Goal: Book appointment/travel/reservation

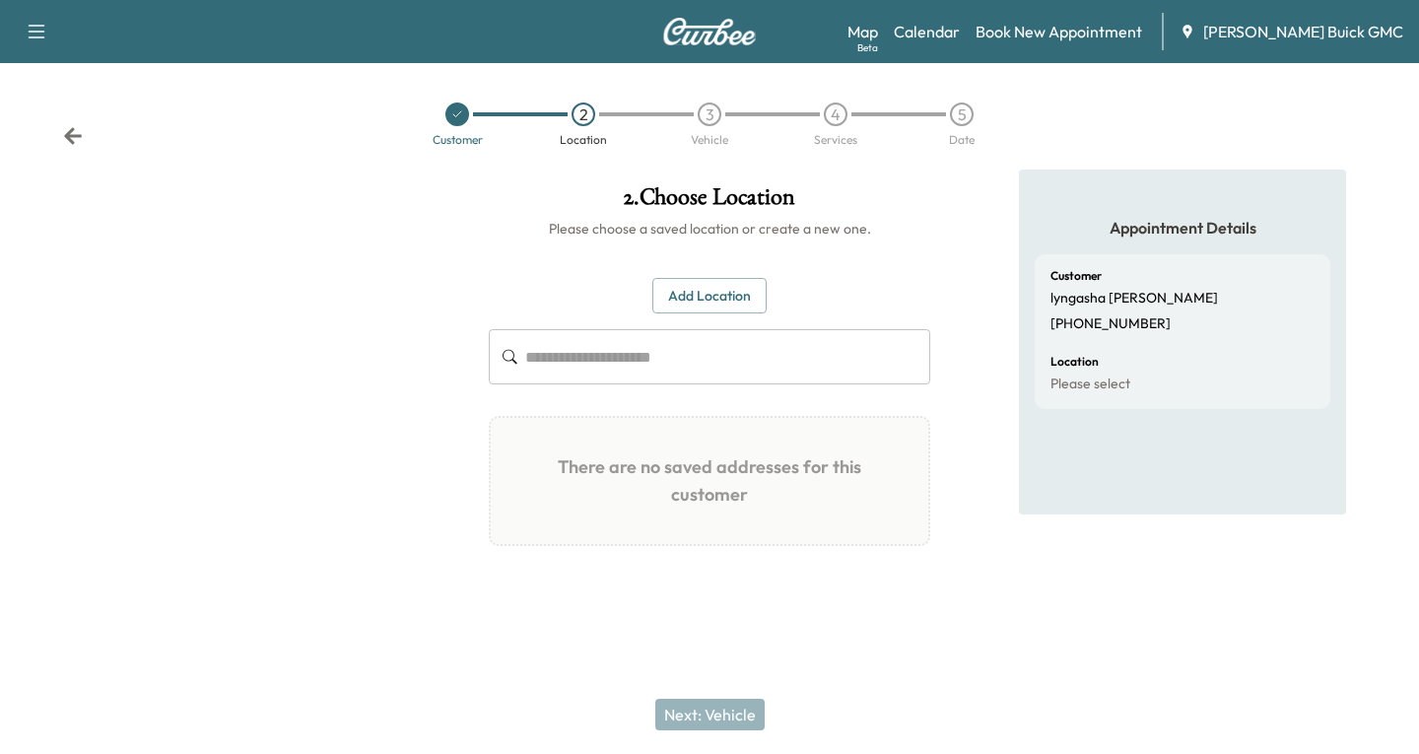
click at [70, 143] on icon at bounding box center [73, 136] width 20 height 20
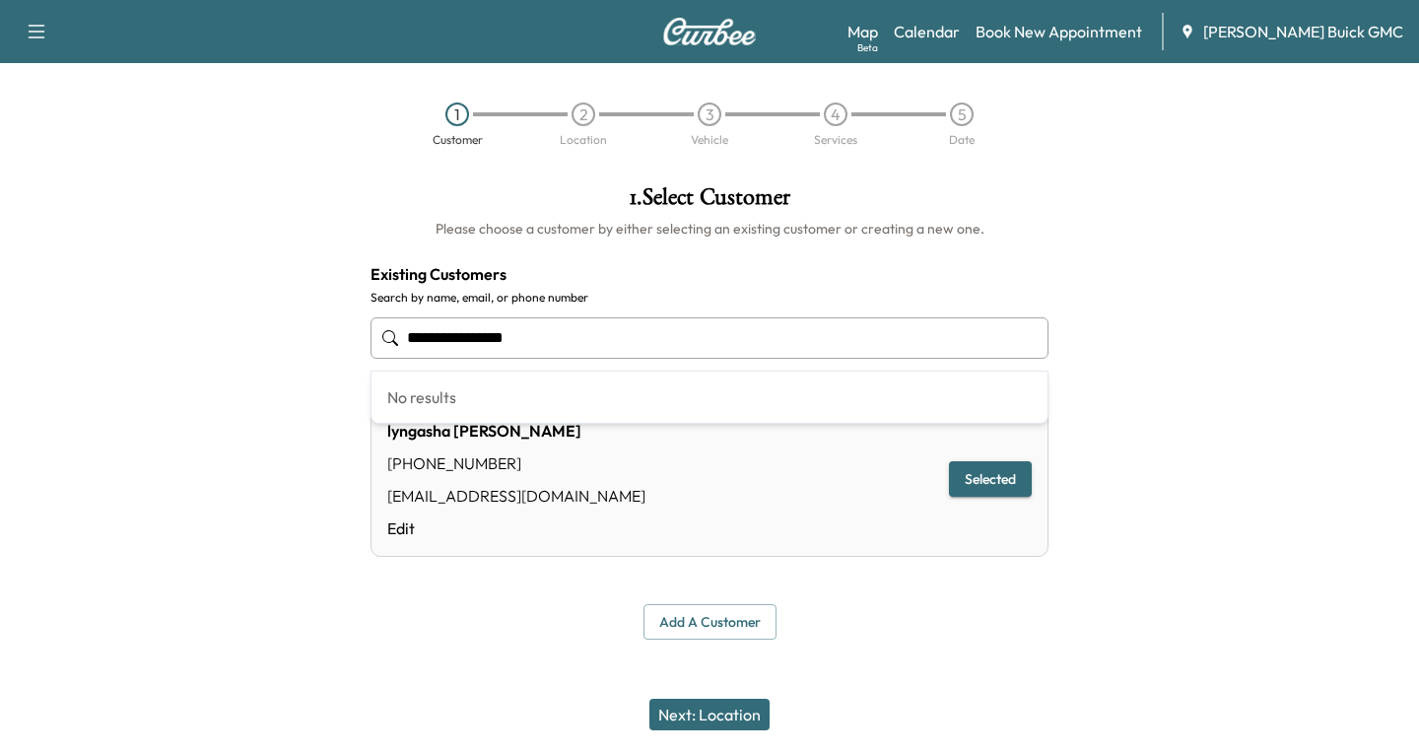
drag, startPoint x: 545, startPoint y: 332, endPoint x: 315, endPoint y: 352, distance: 230.5
click at [315, 352] on div "**********" at bounding box center [709, 413] width 1419 height 486
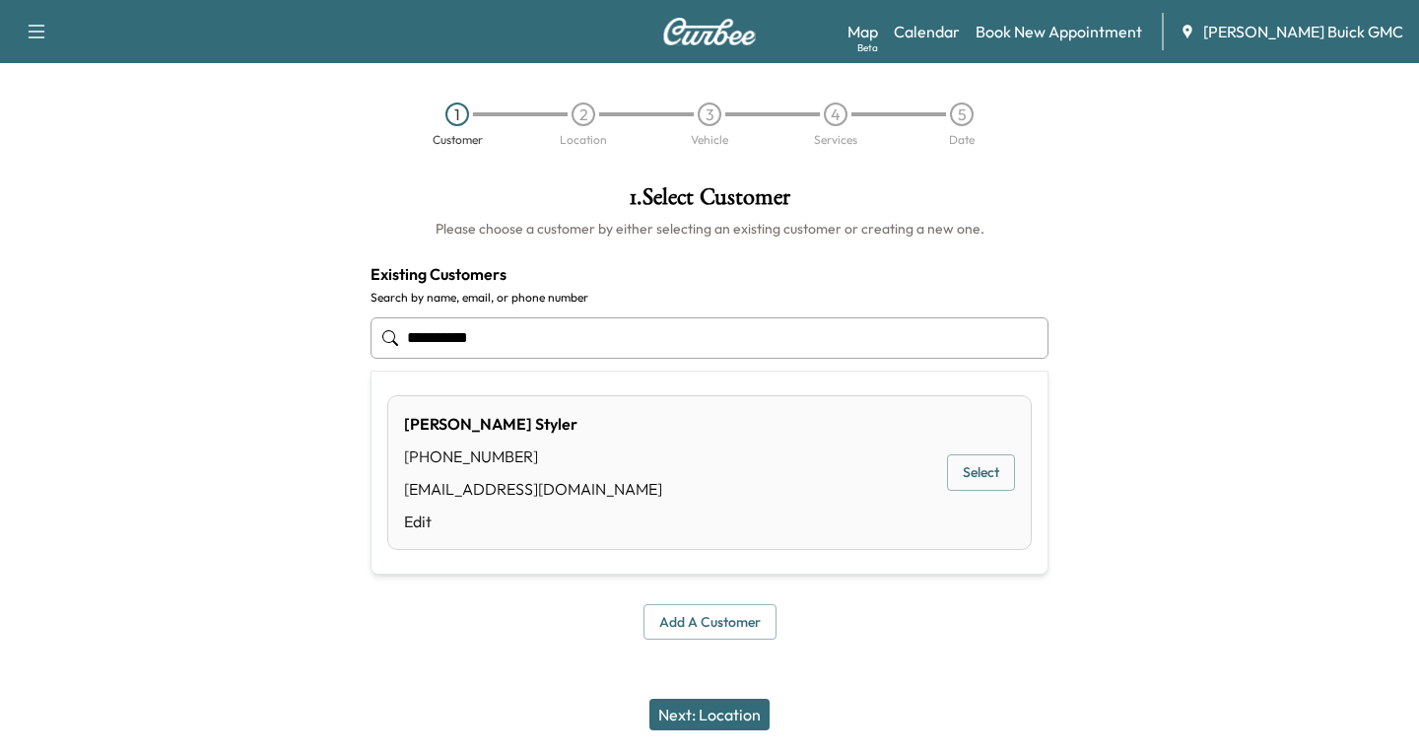
click at [996, 472] on button "Select" at bounding box center [981, 472] width 68 height 36
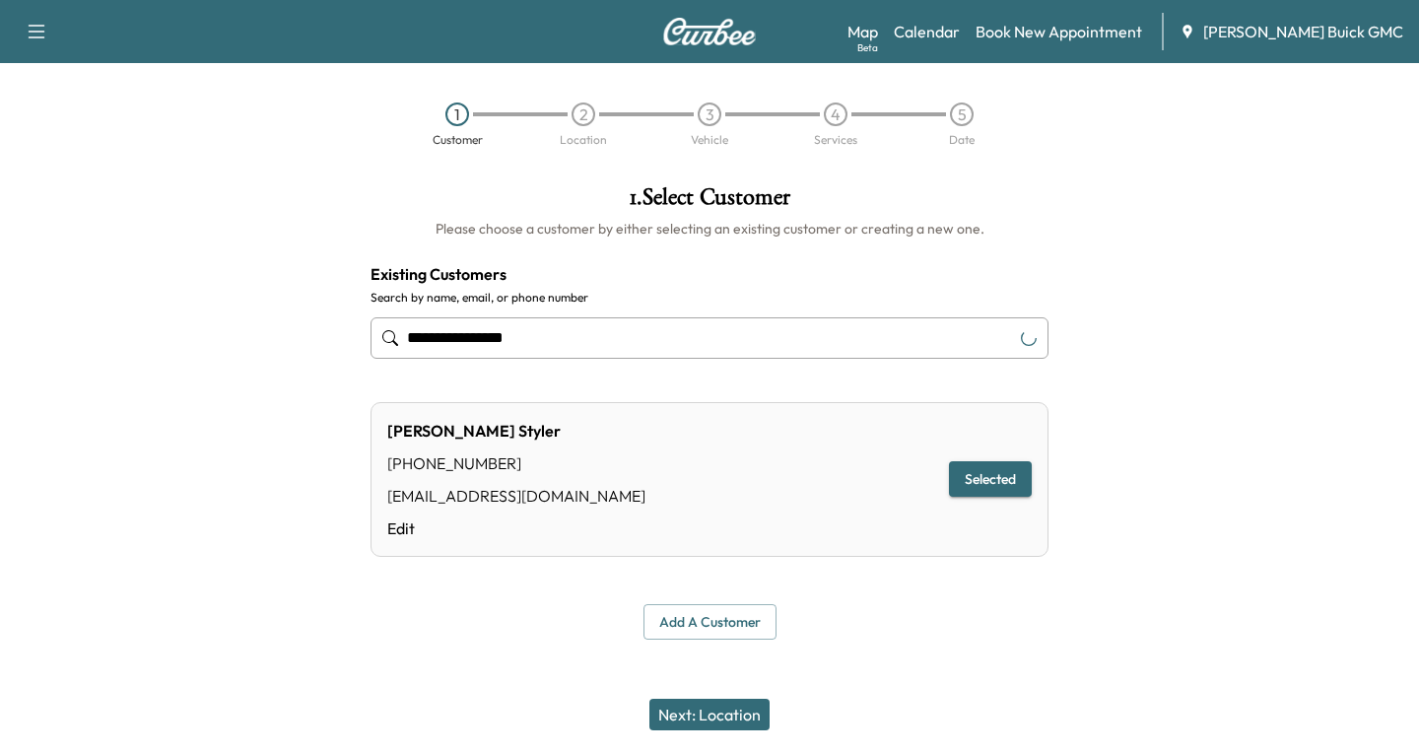
type input "**********"
click at [723, 713] on button "Next: Location" at bounding box center [710, 715] width 120 height 32
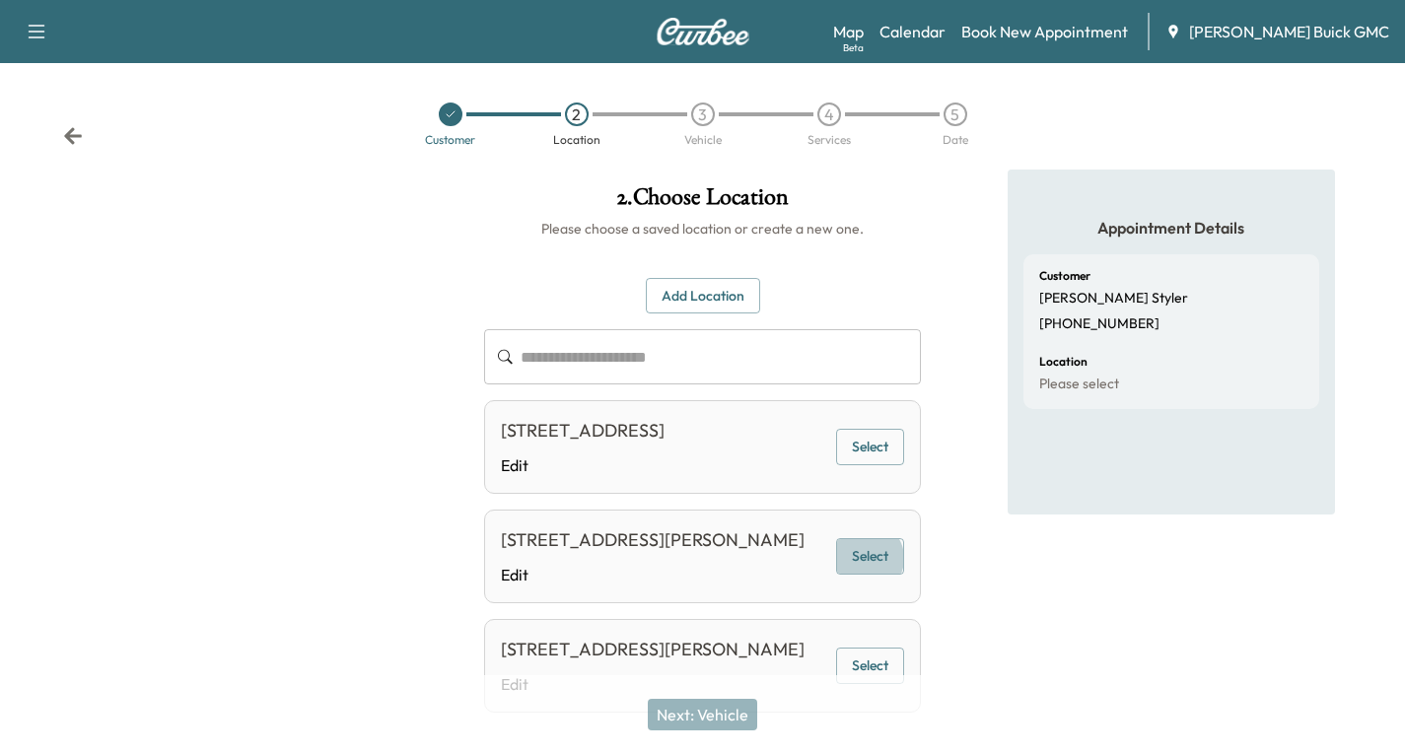
click at [870, 575] on button "Select" at bounding box center [870, 556] width 68 height 36
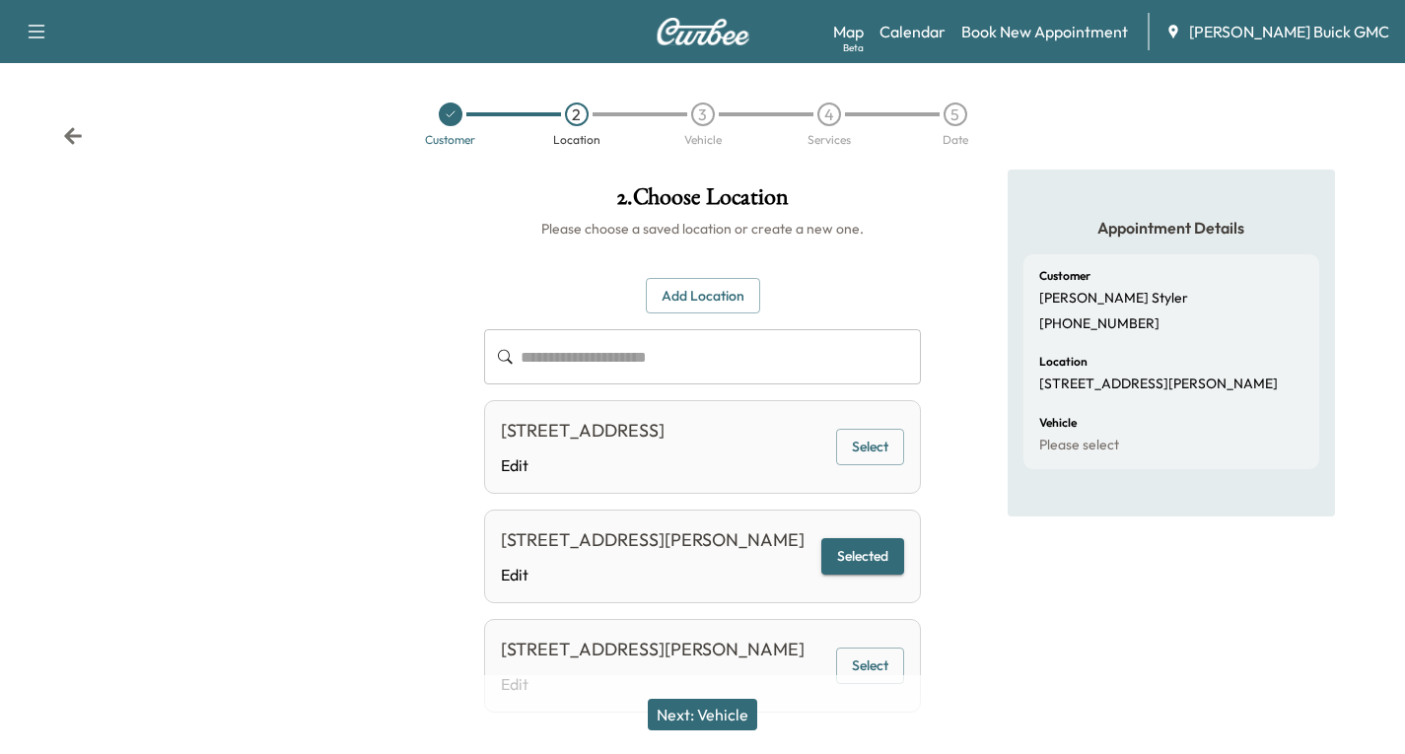
click at [725, 711] on button "Next: Vehicle" at bounding box center [702, 715] width 109 height 32
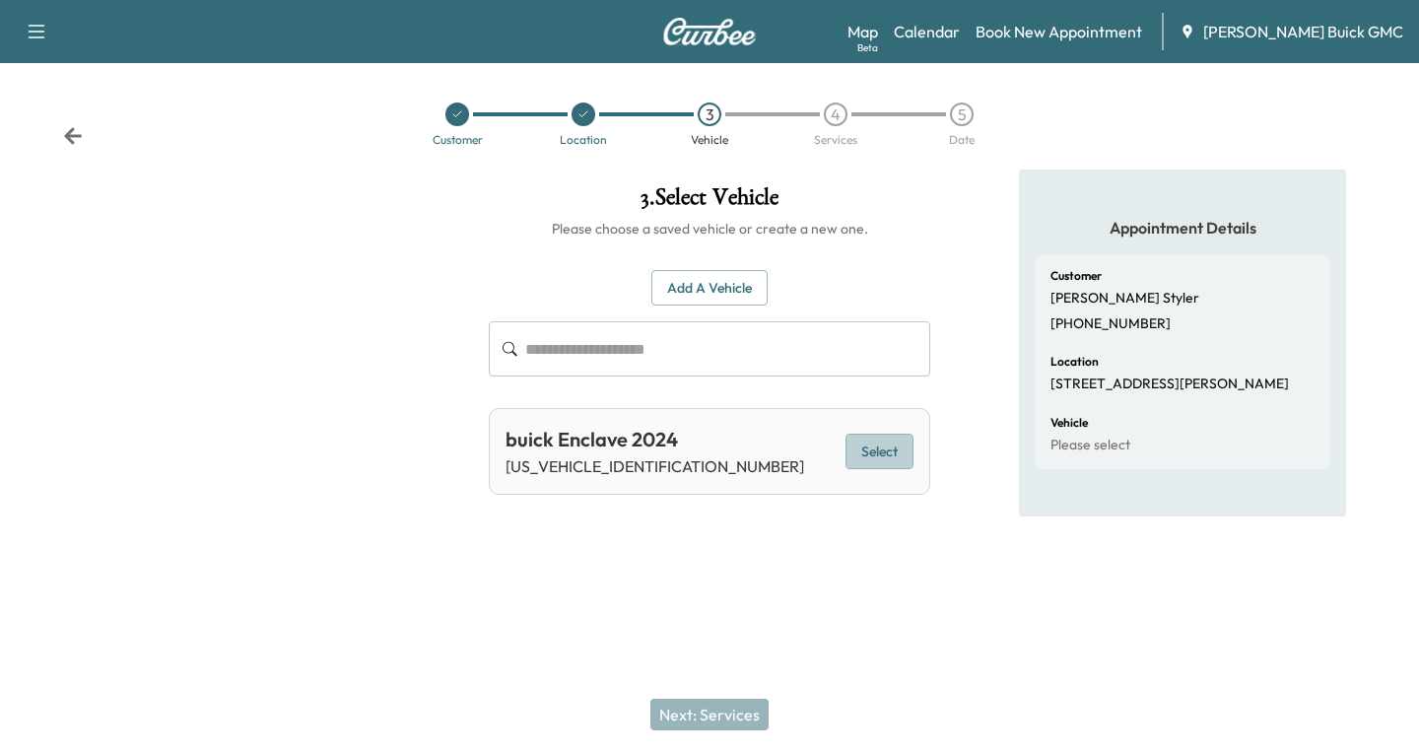
click at [893, 450] on button "Select" at bounding box center [880, 452] width 68 height 36
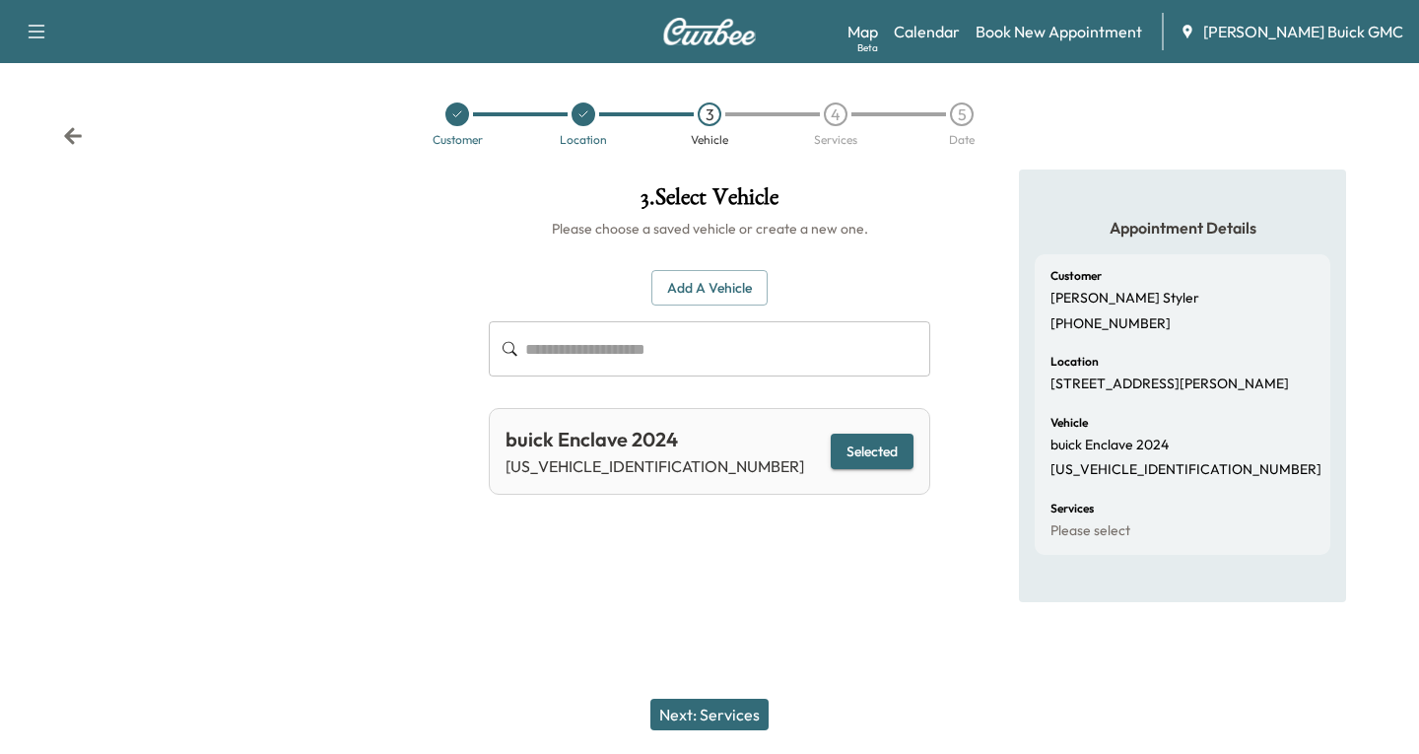
click at [76, 139] on icon at bounding box center [73, 136] width 20 height 20
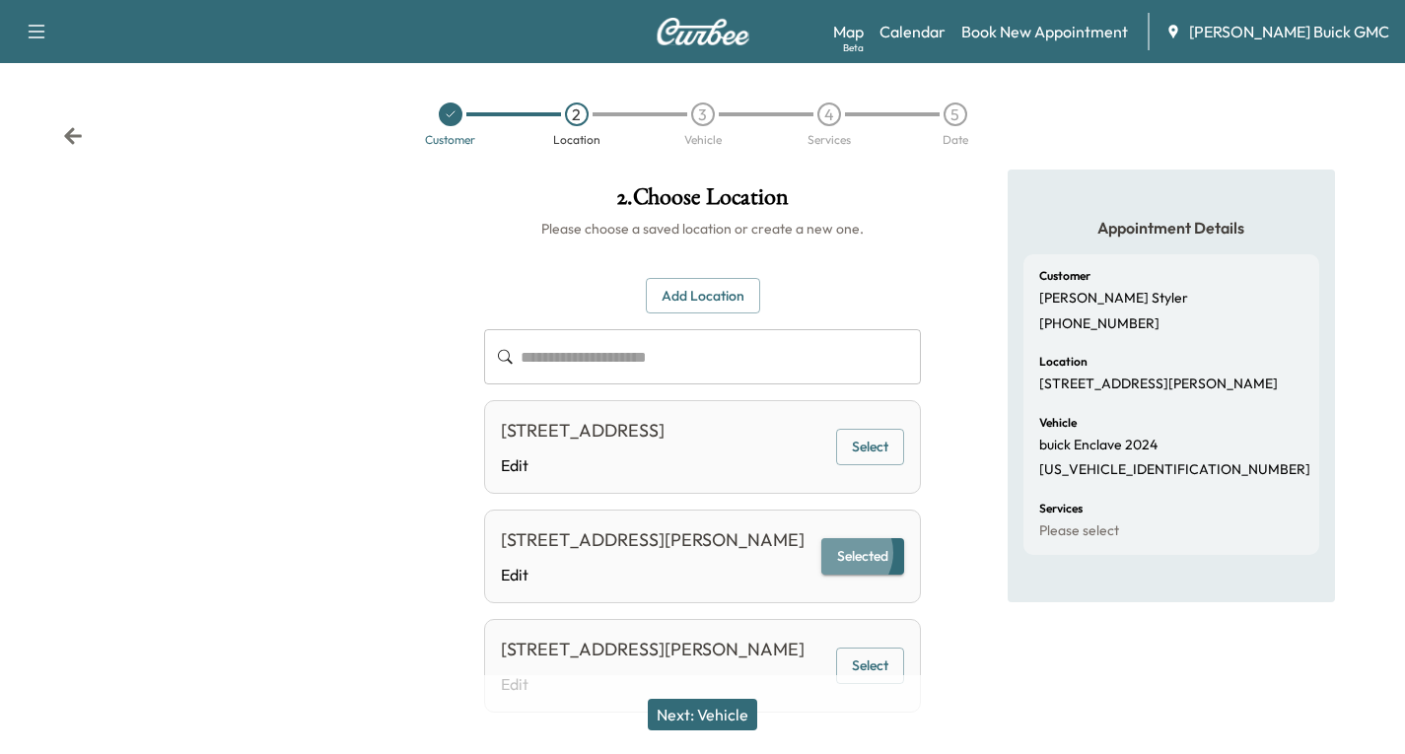
click at [858, 575] on button "Selected" at bounding box center [862, 556] width 83 height 36
click at [725, 713] on button "Next: Vehicle" at bounding box center [702, 715] width 109 height 32
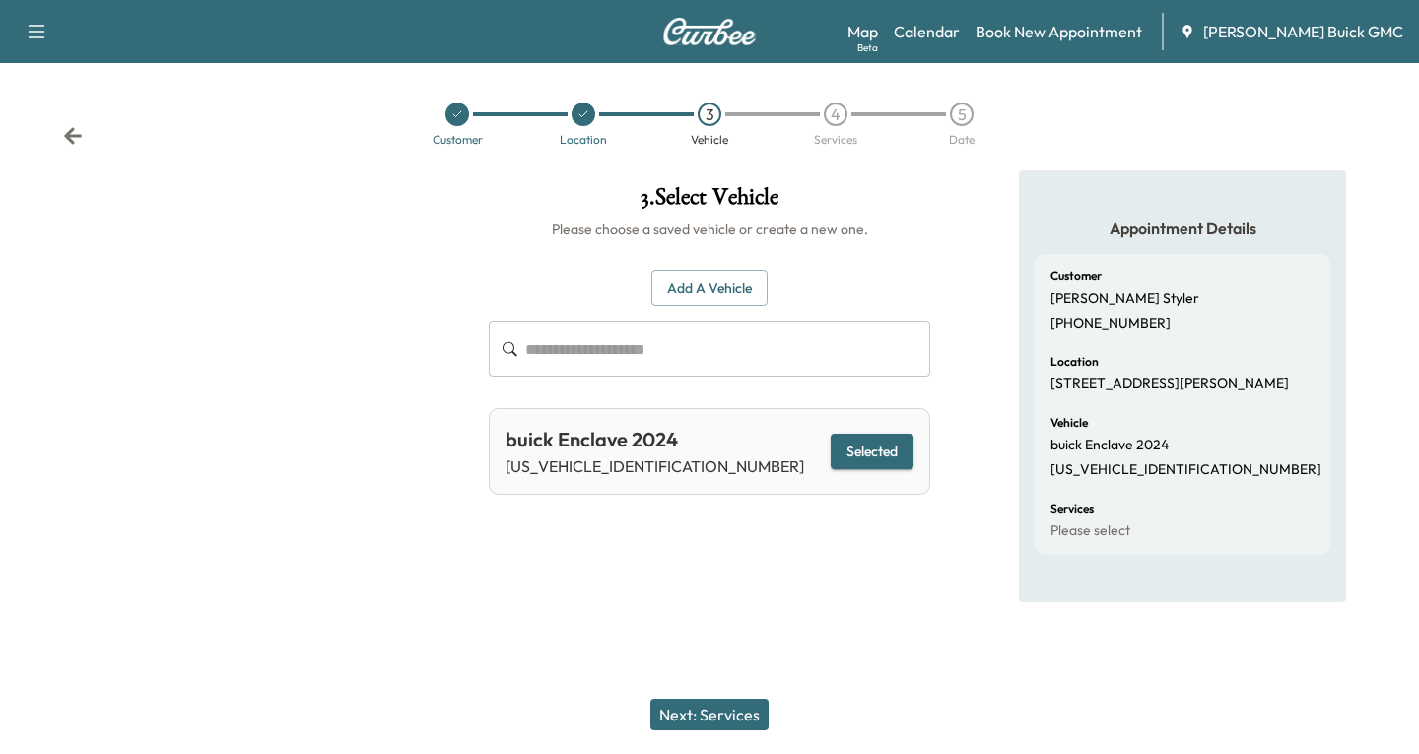
click at [889, 438] on button "Selected" at bounding box center [872, 452] width 83 height 36
click at [723, 715] on button "Next: Services" at bounding box center [710, 715] width 118 height 32
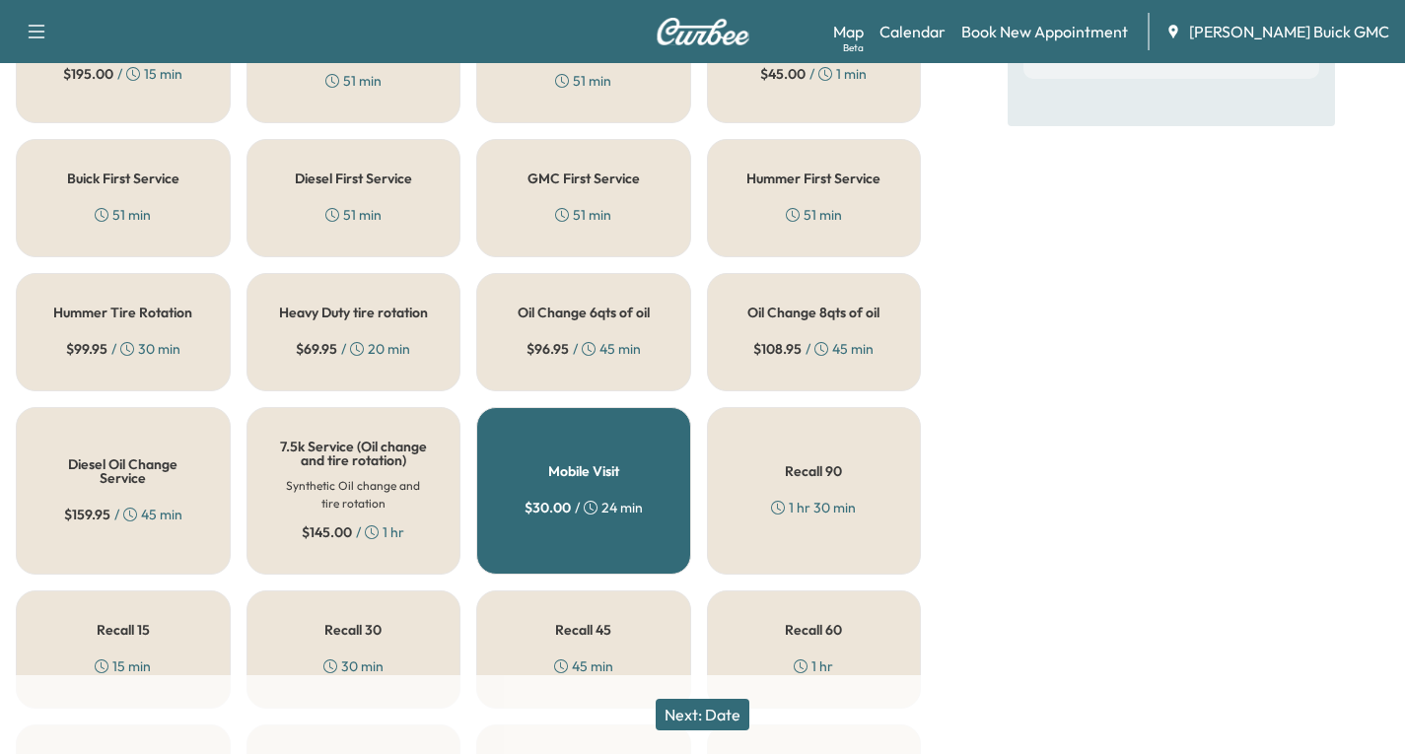
scroll to position [591, 0]
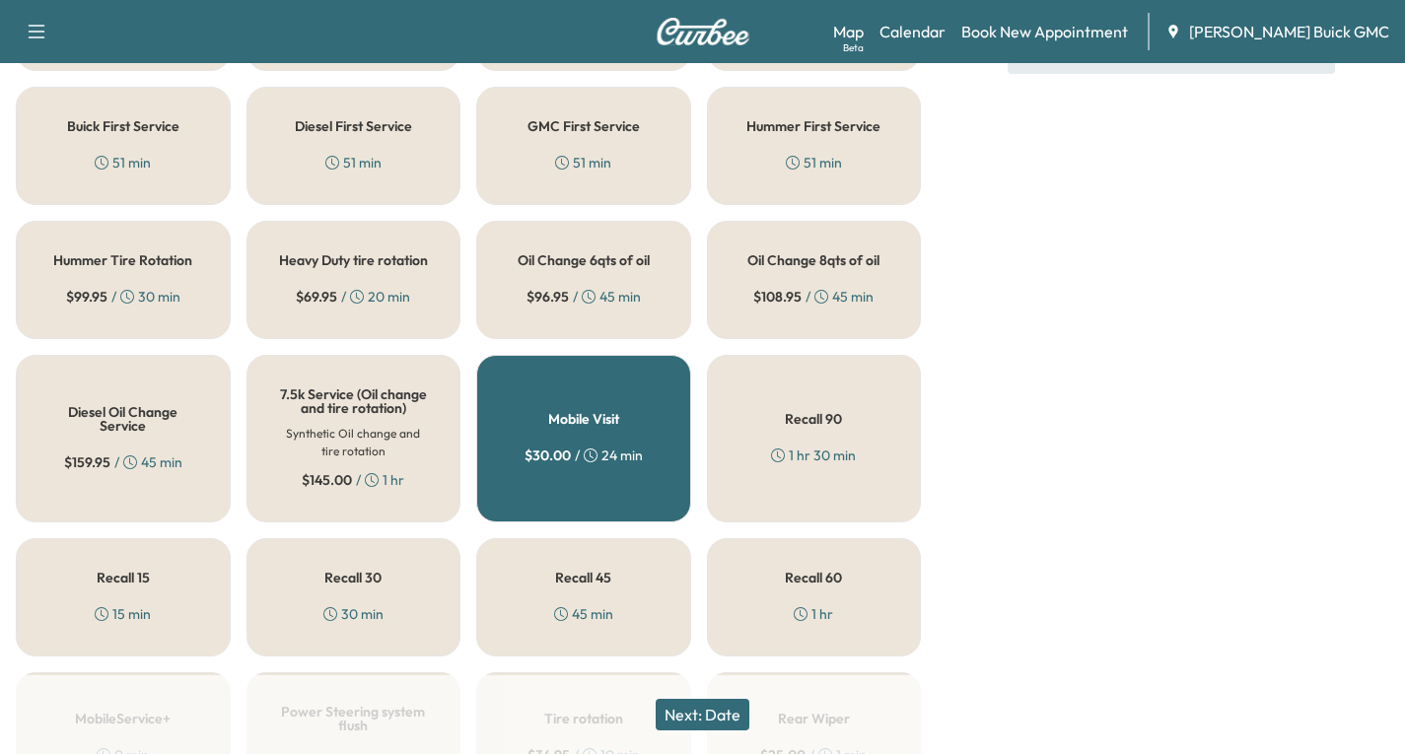
click at [589, 280] on div "Oil Change 6qts of oil $ 96.95 / 45 min" at bounding box center [583, 280] width 215 height 118
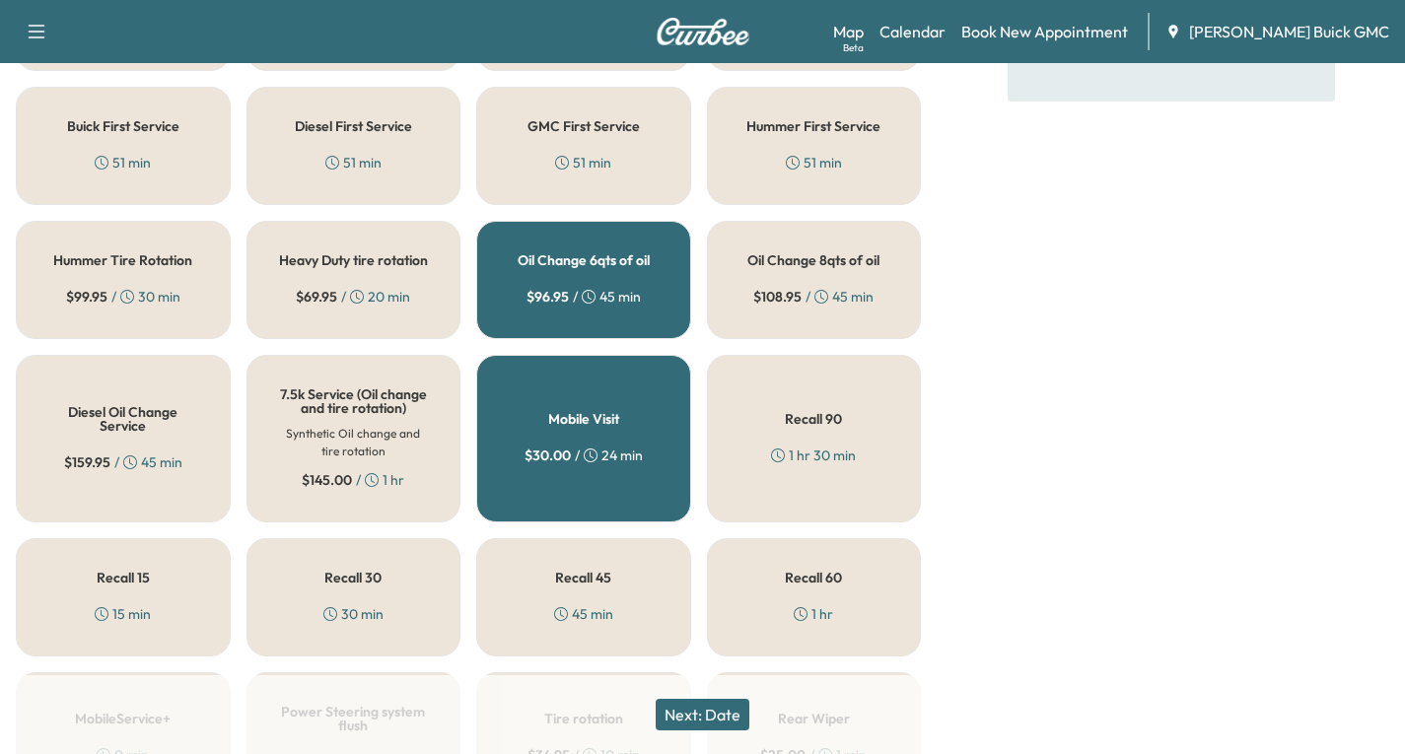
click at [722, 711] on button "Next: Date" at bounding box center [703, 715] width 94 height 32
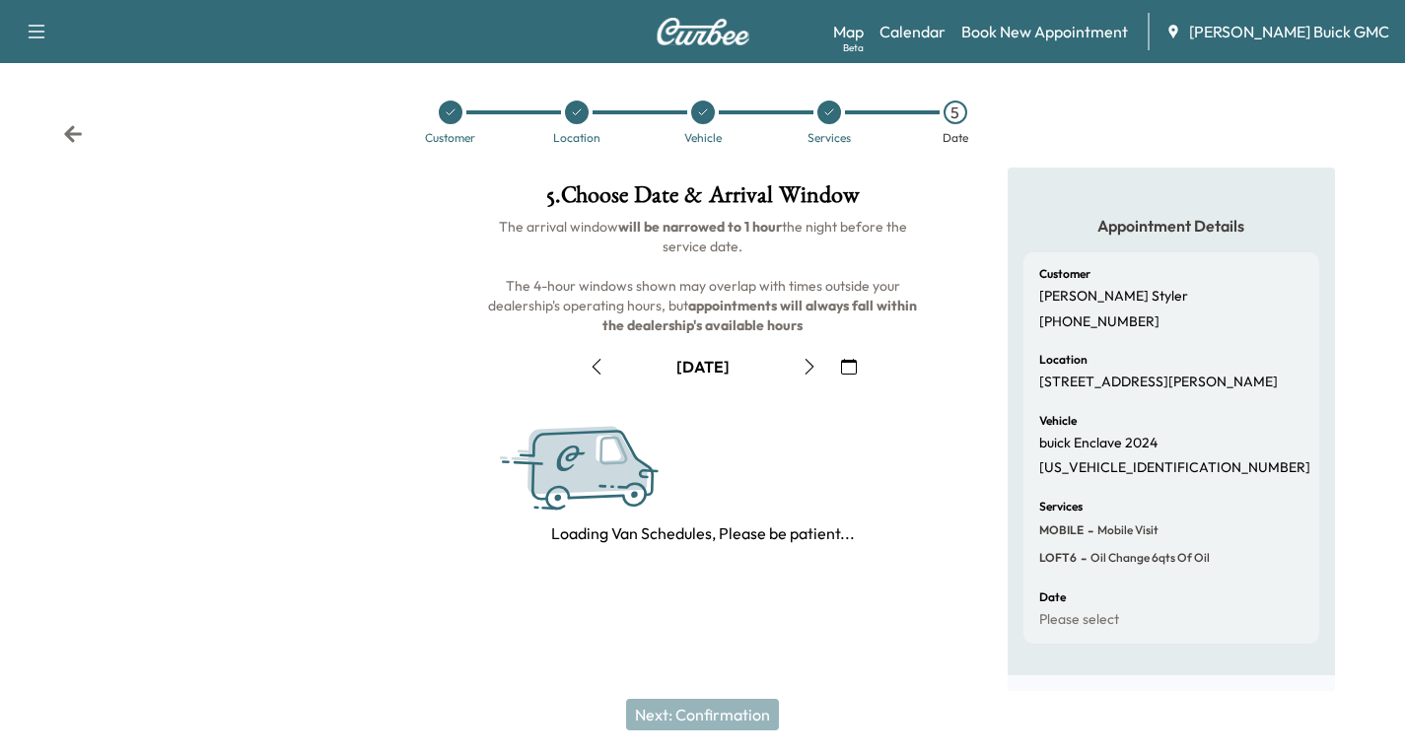
scroll to position [233, 0]
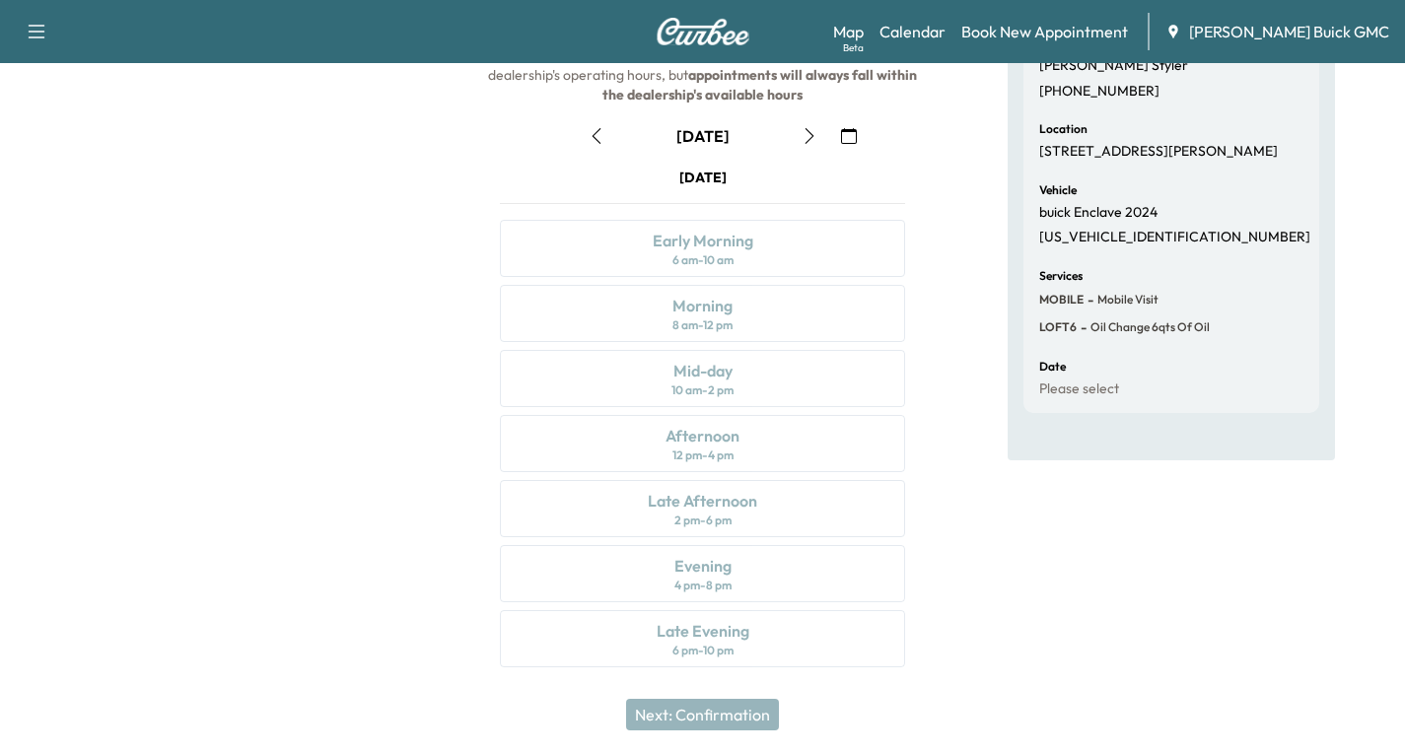
click at [844, 139] on icon "button" at bounding box center [849, 136] width 16 height 16
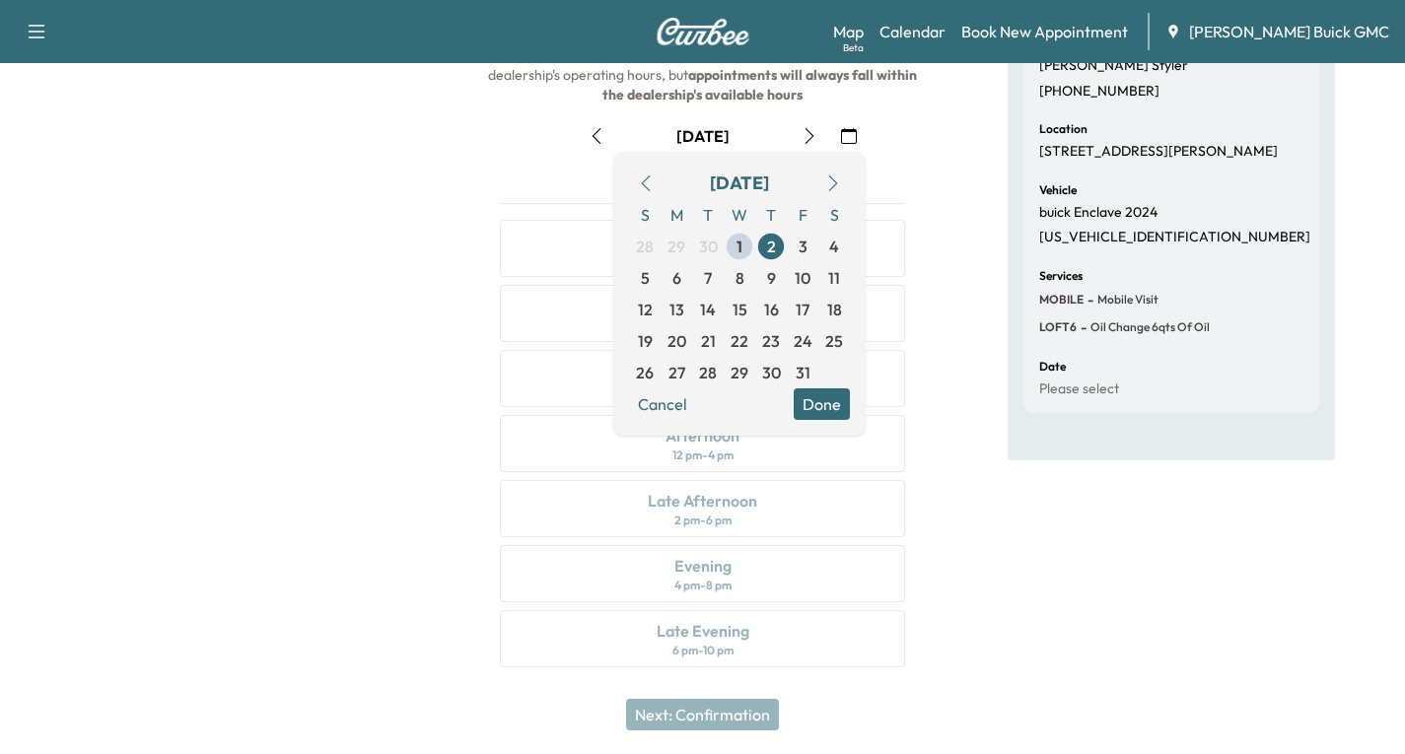
click at [844, 139] on icon "button" at bounding box center [849, 136] width 16 height 16
click at [798, 246] on span "3" at bounding box center [802, 247] width 9 height 24
click at [932, 541] on div "5 . Choose Date & Arrival Window The arrival window will be narrowed to 1 hour …" at bounding box center [702, 314] width 468 height 754
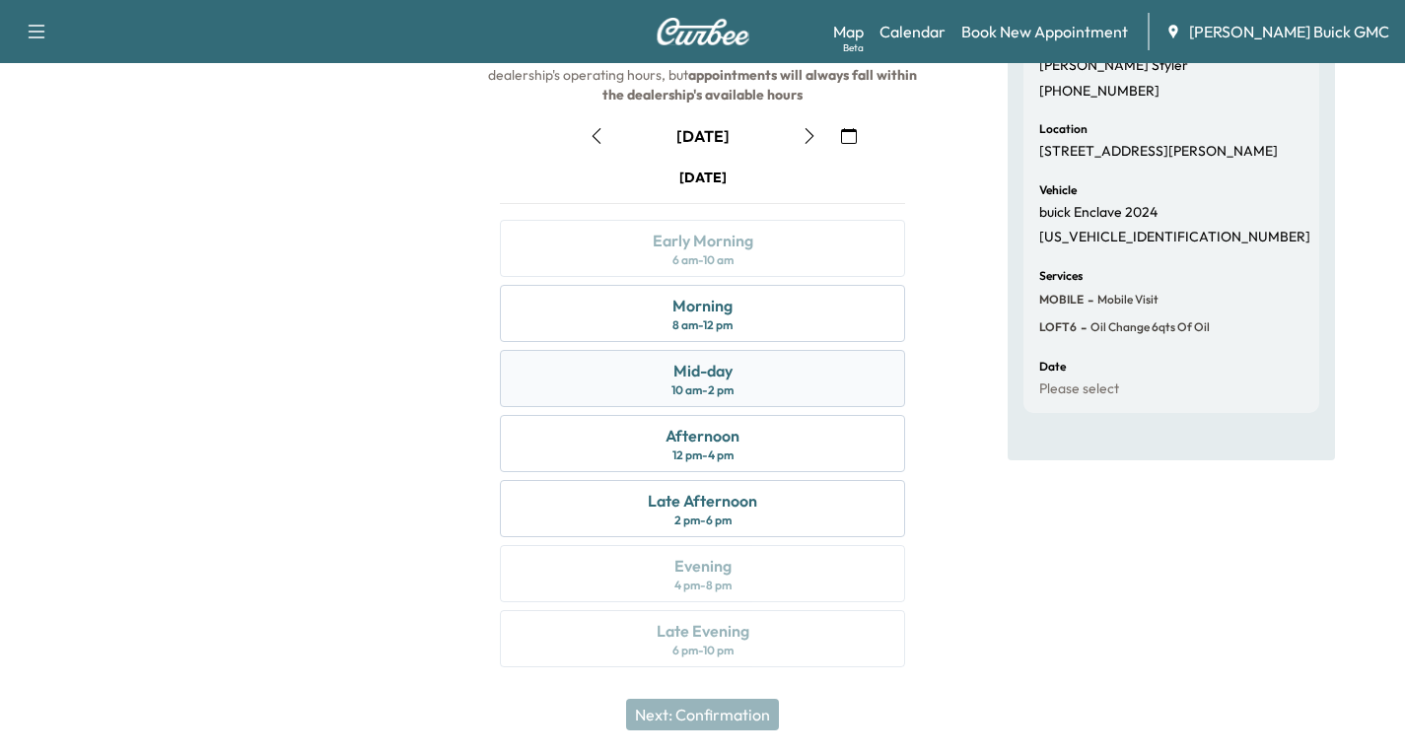
click at [814, 380] on div "Mid-day 10 am - 2 pm" at bounding box center [702, 378] width 405 height 57
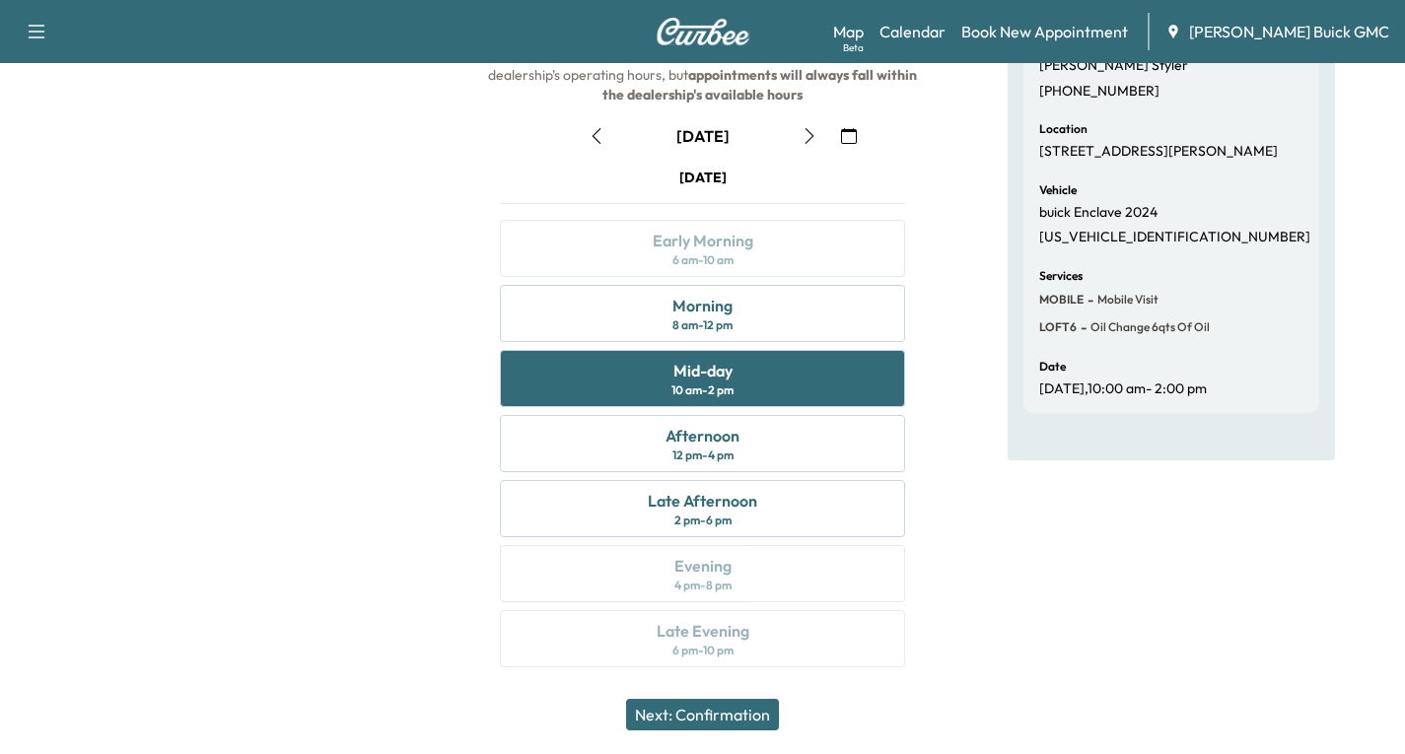
click at [743, 708] on button "Next: Confirmation" at bounding box center [702, 715] width 153 height 32
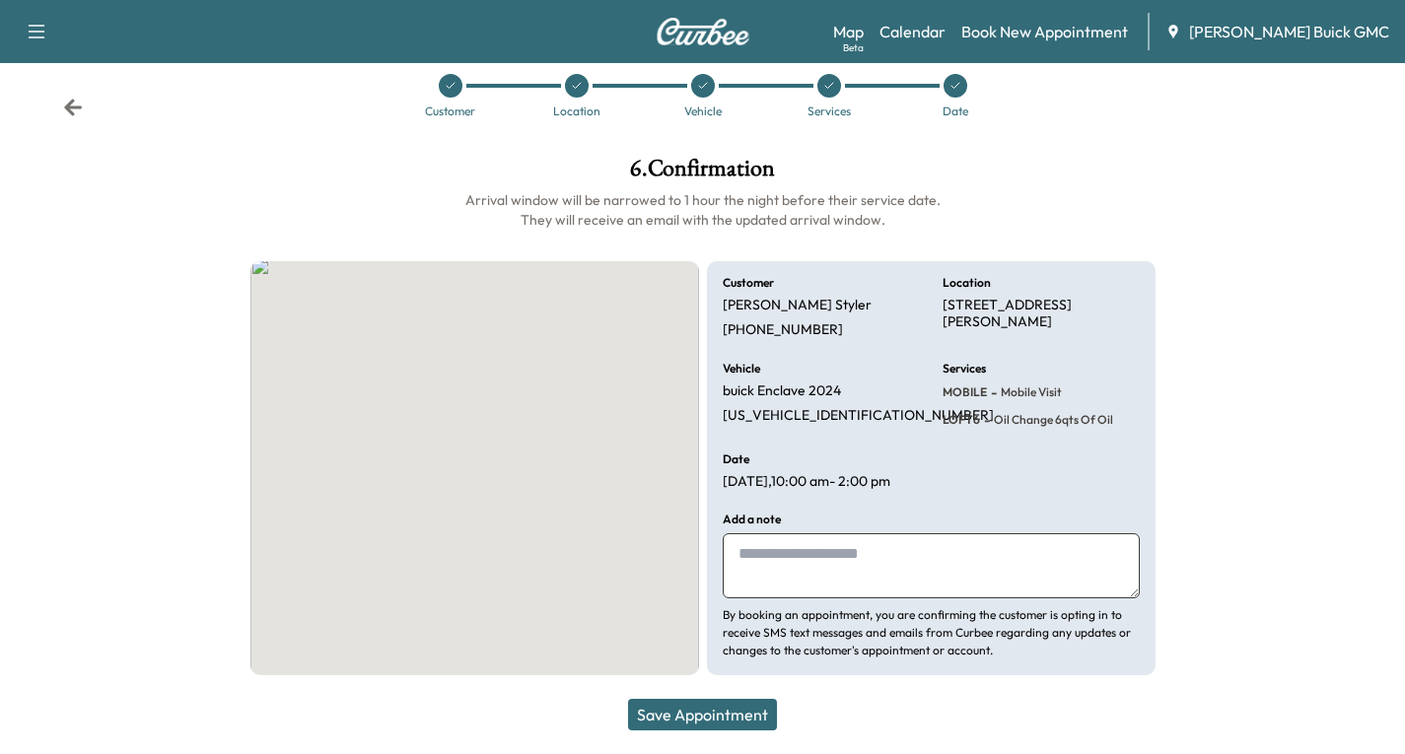
scroll to position [38, 0]
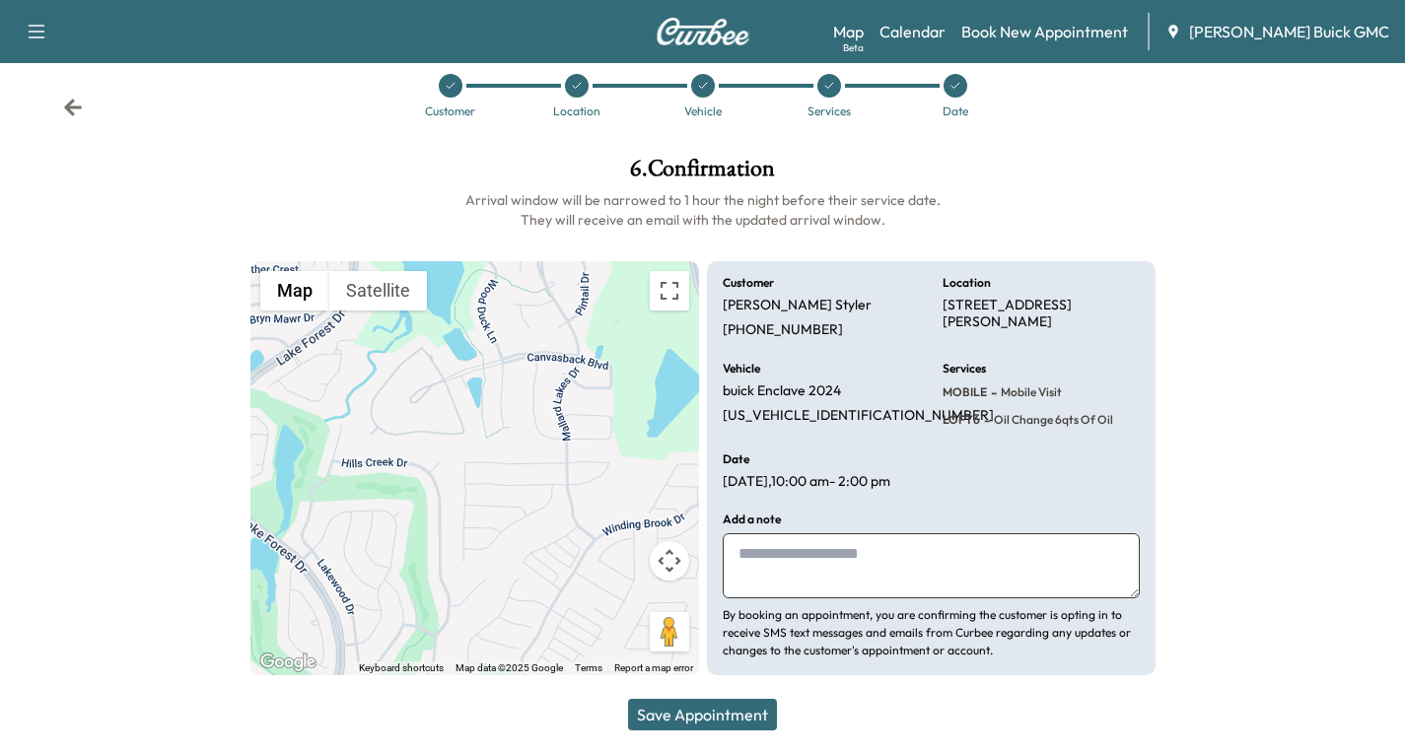
click at [717, 707] on button "Save Appointment" at bounding box center [702, 715] width 149 height 32
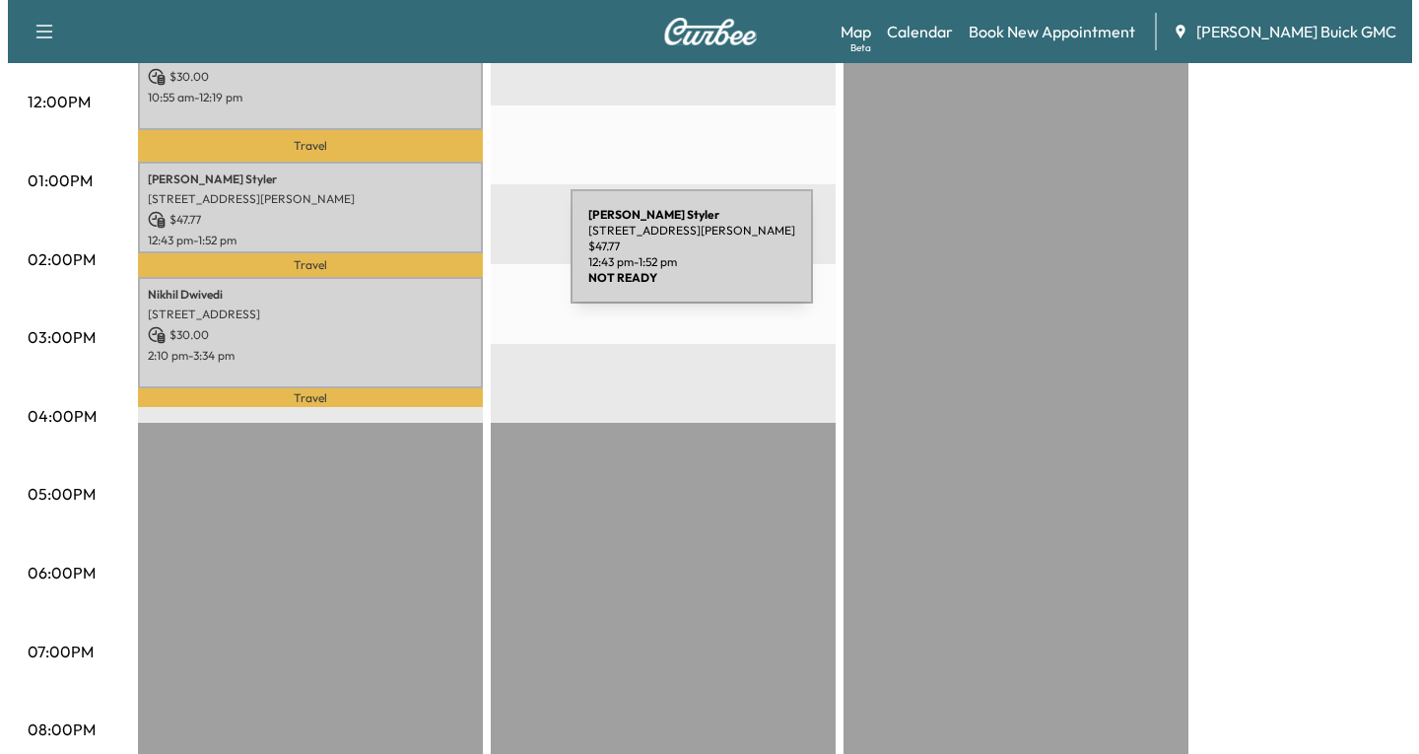
scroll to position [706, 0]
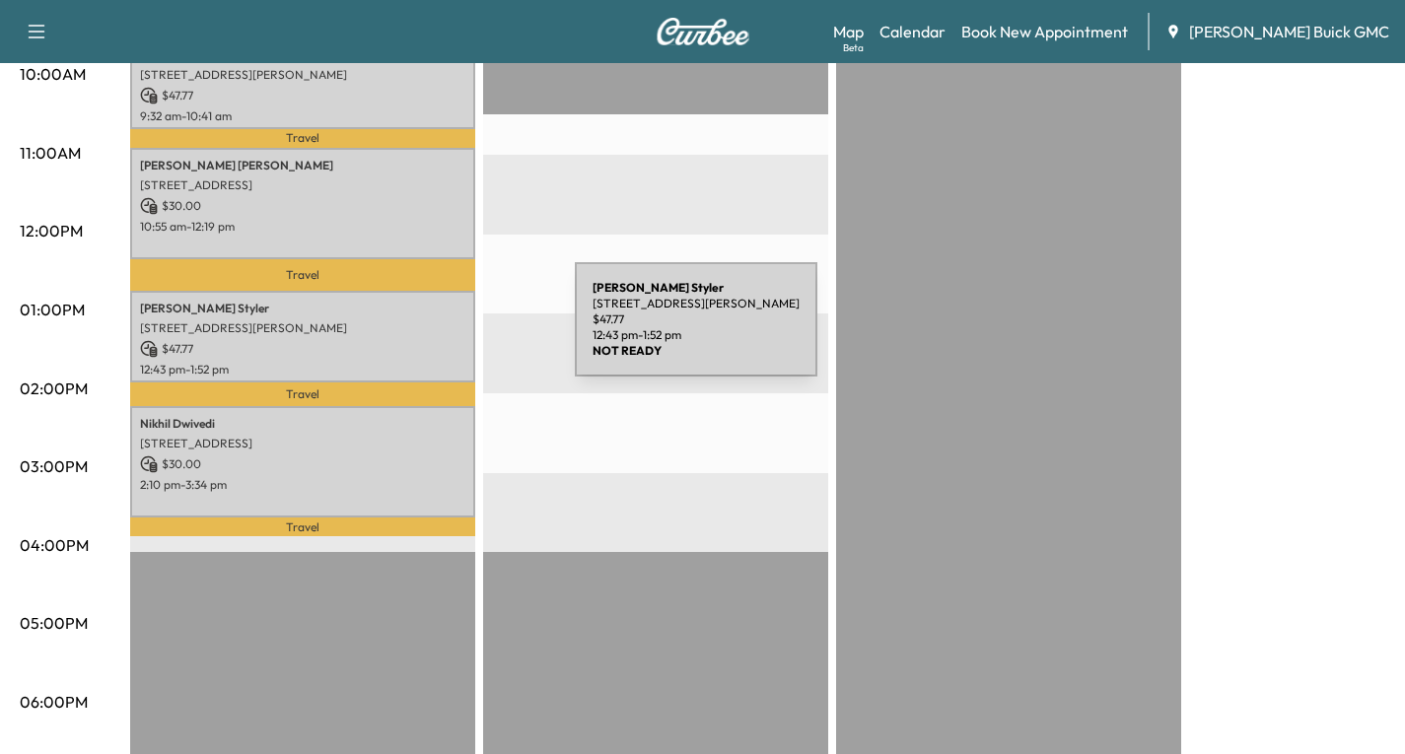
click at [427, 331] on div "[PERSON_NAME] Styler [STREET_ADDRESS][PERSON_NAME] $ 47.77 12:43 pm - 1:52 pm" at bounding box center [302, 337] width 345 height 92
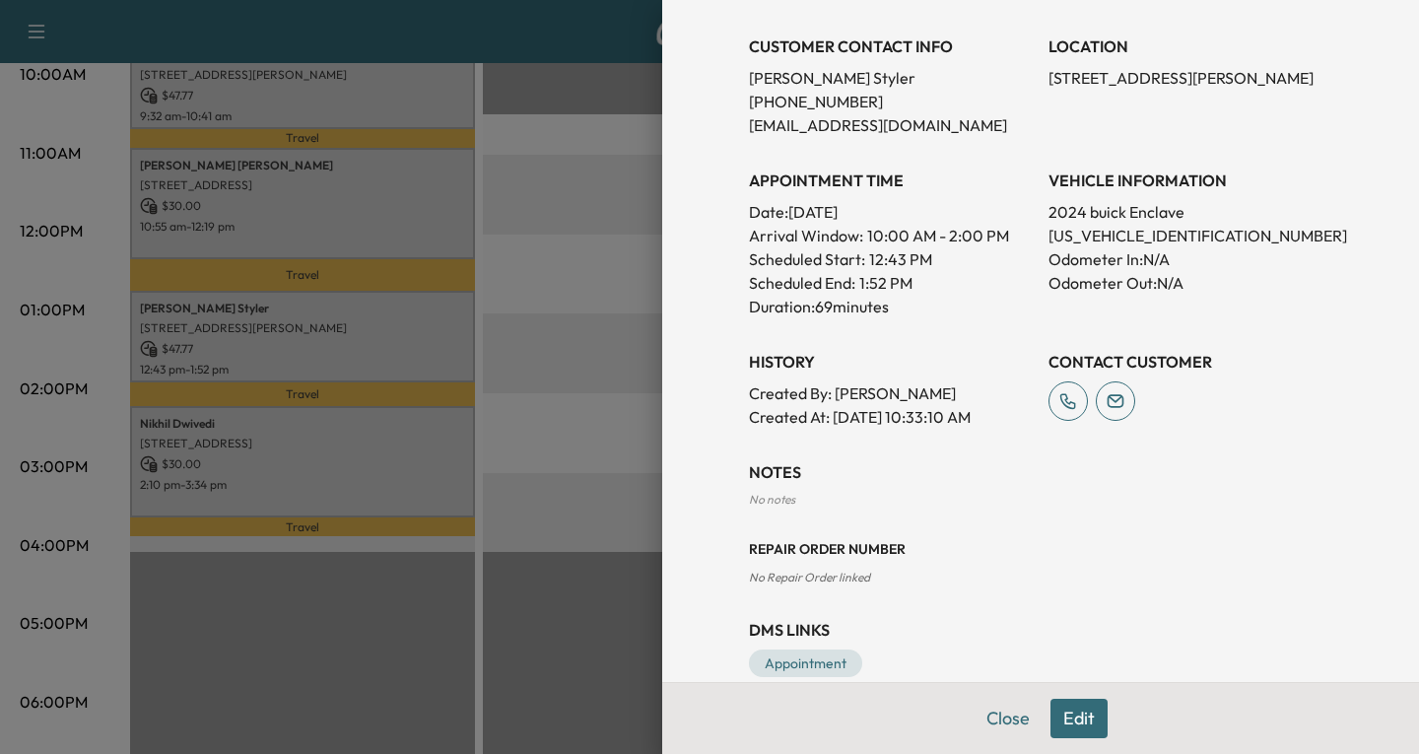
scroll to position [452, 0]
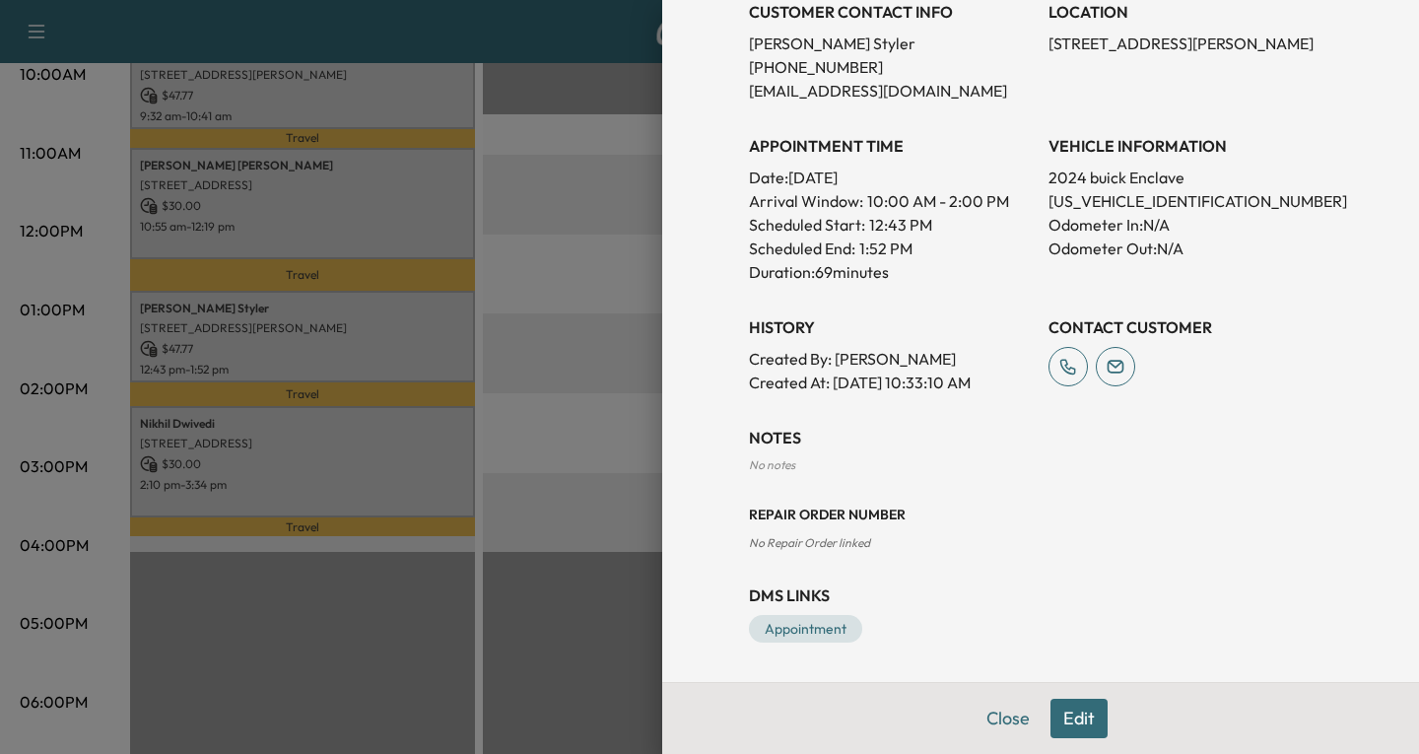
click at [1069, 714] on button "Edit" at bounding box center [1079, 718] width 57 height 39
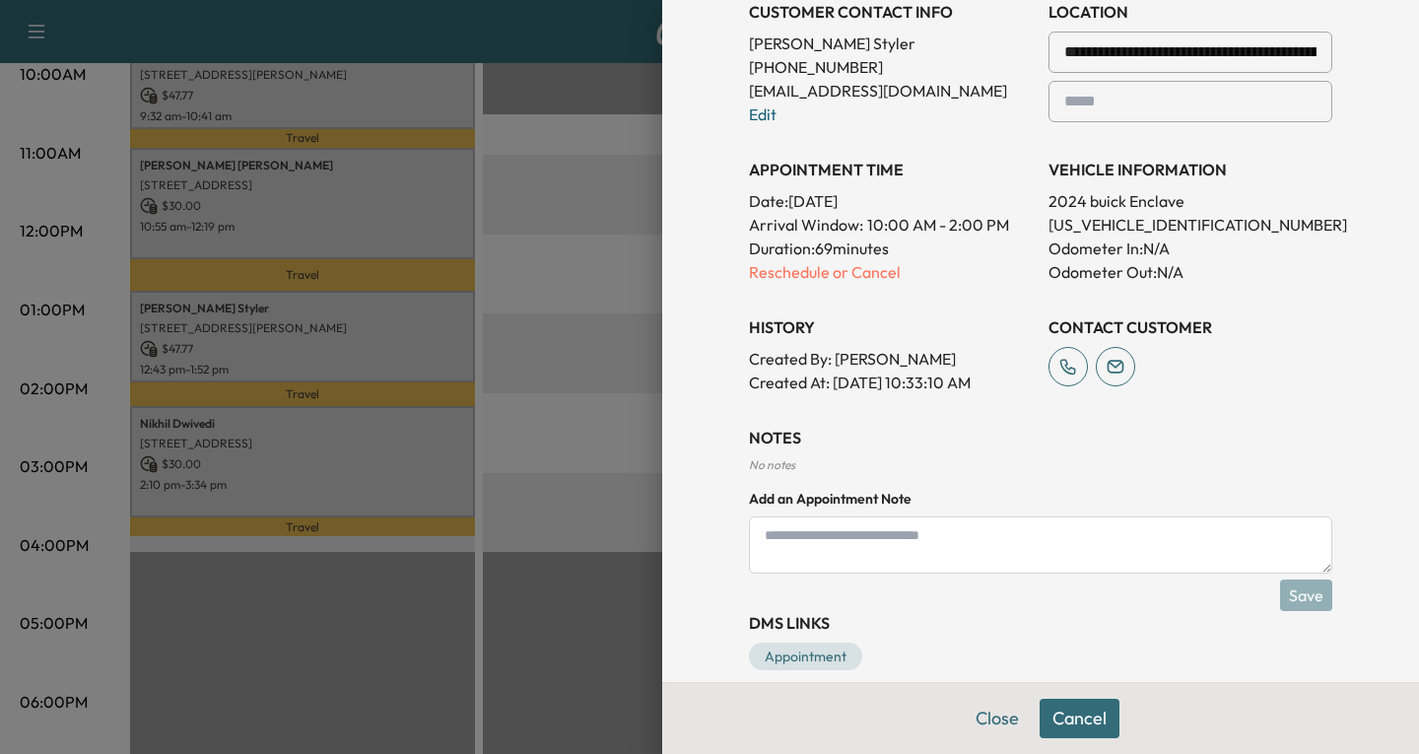
click at [756, 542] on textarea at bounding box center [1041, 545] width 584 height 57
type textarea "**********"
click at [1290, 598] on button "Save" at bounding box center [1306, 596] width 52 height 32
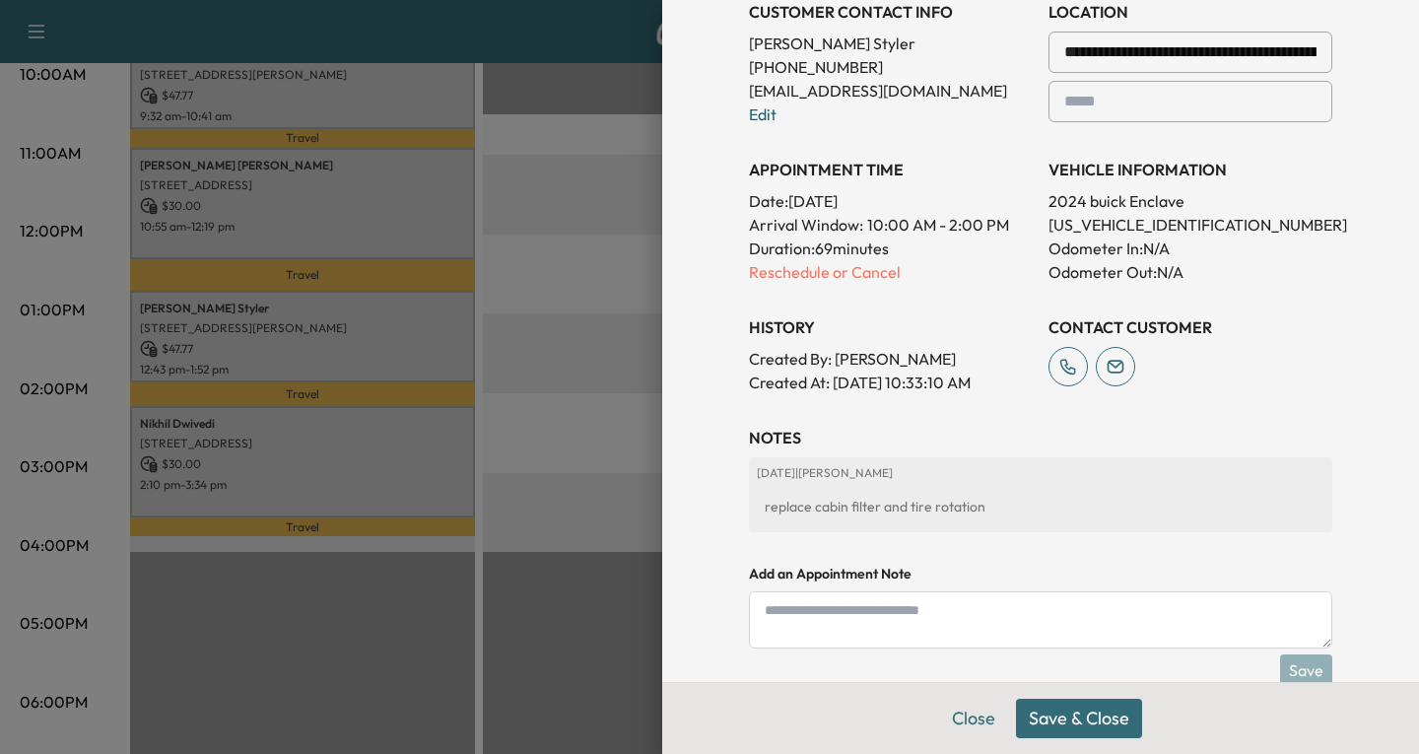
click at [1083, 724] on button "Save & Close" at bounding box center [1079, 718] width 126 height 39
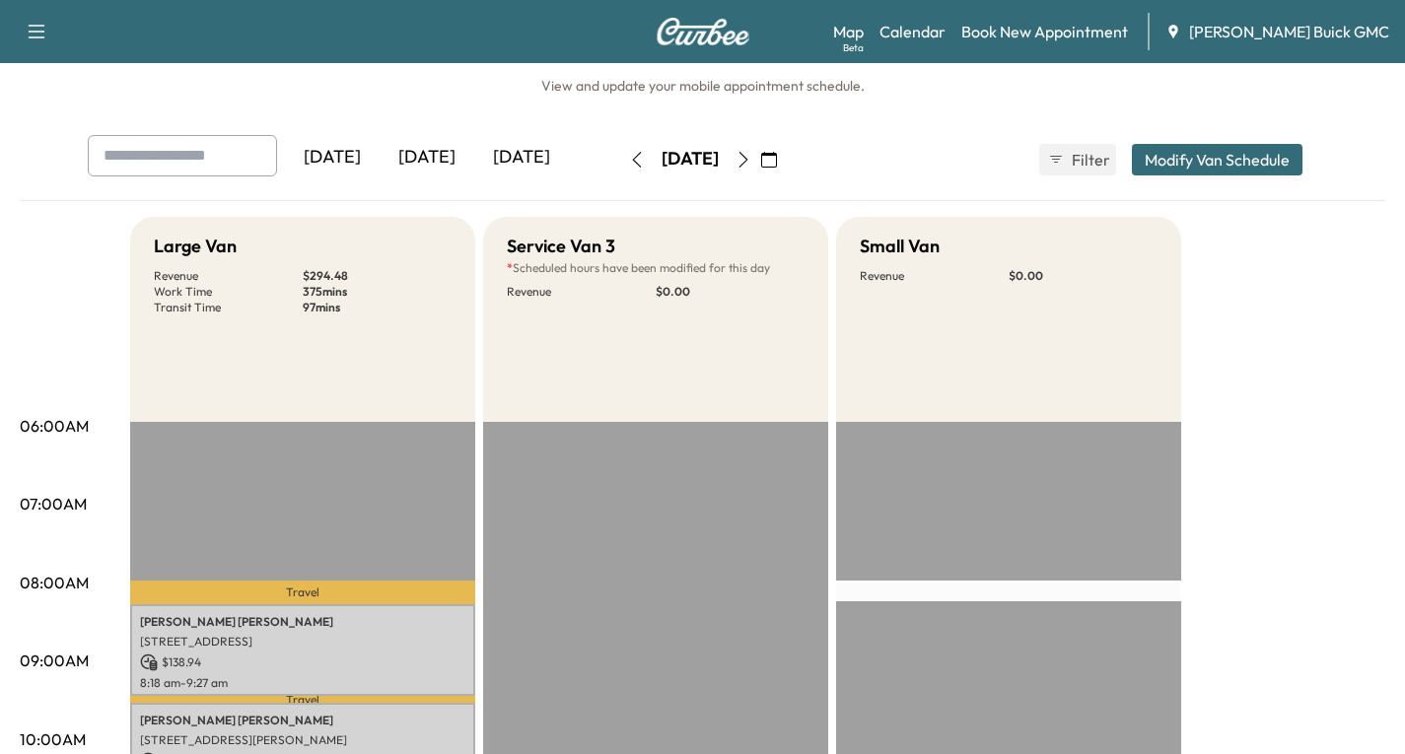
scroll to position [16, 0]
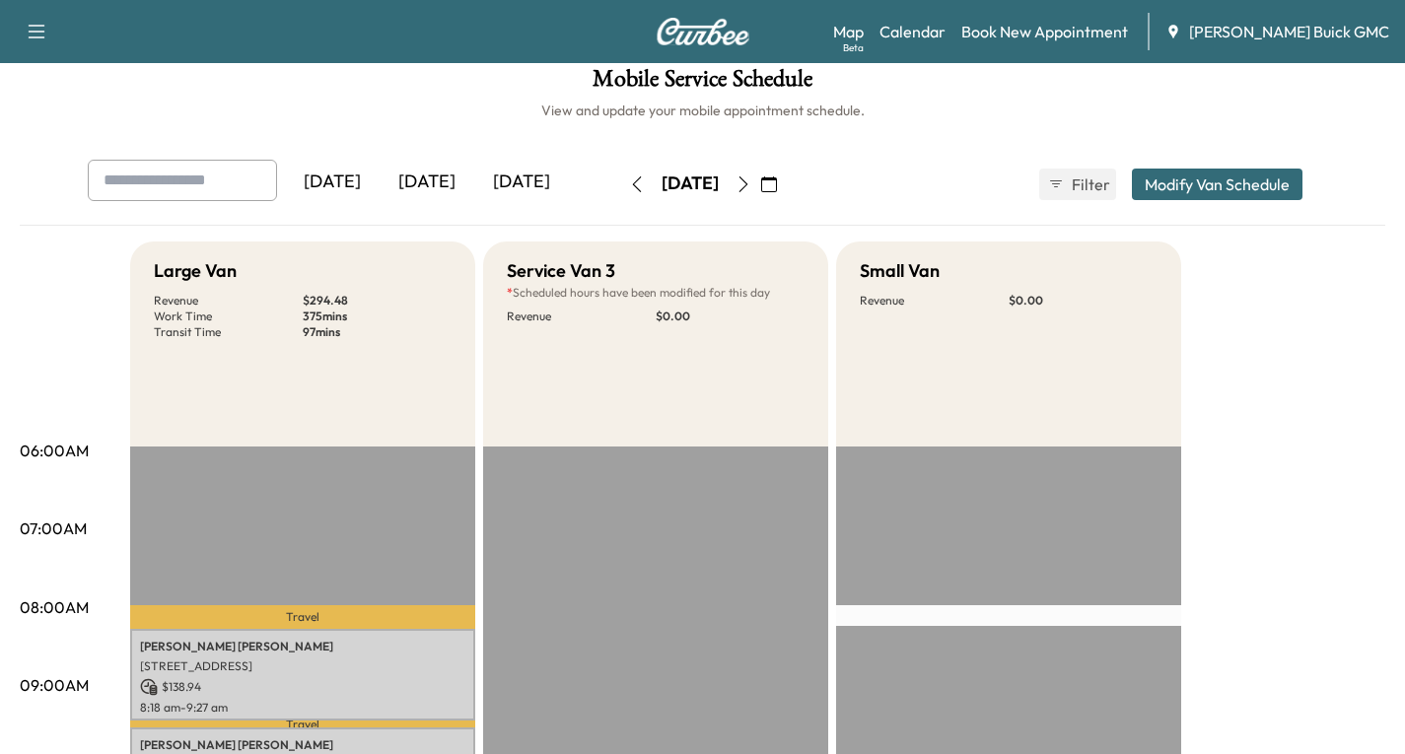
click at [24, 33] on button "button" at bounding box center [36, 32] width 41 height 32
click at [79, 135] on button "Log Out" at bounding box center [70, 127] width 74 height 32
